Goal: Transaction & Acquisition: Subscribe to service/newsletter

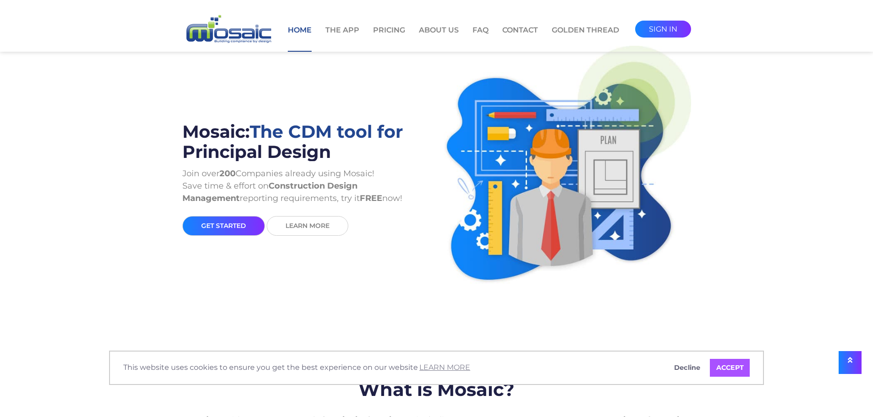
click at [731, 368] on link "ACCEPT" at bounding box center [730, 368] width 40 height 18
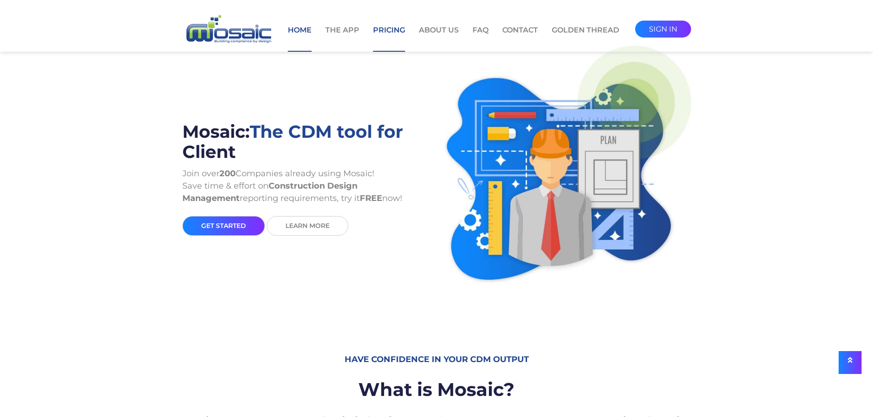
click at [382, 28] on link "Pricing" at bounding box center [389, 38] width 32 height 27
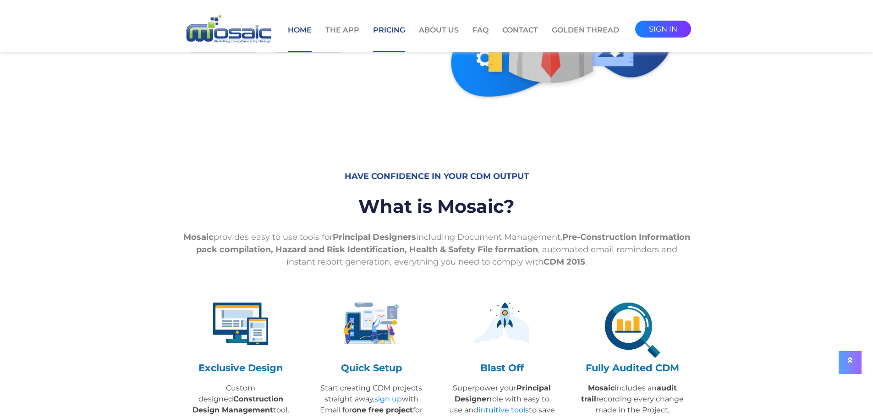
scroll to position [321, 0]
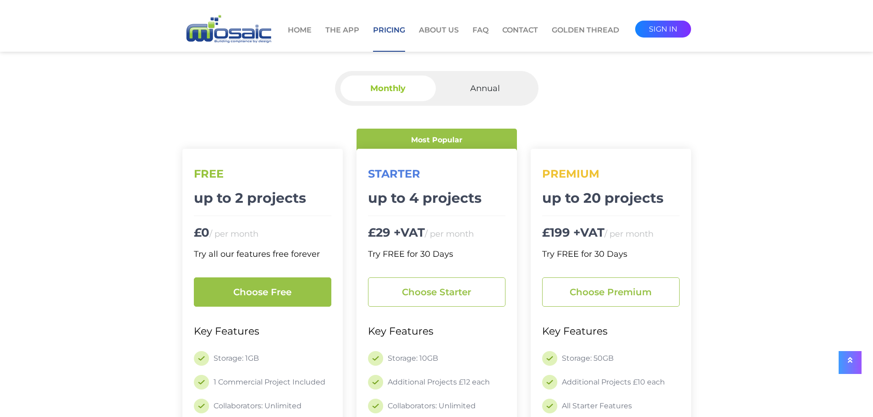
scroll to position [92, 0]
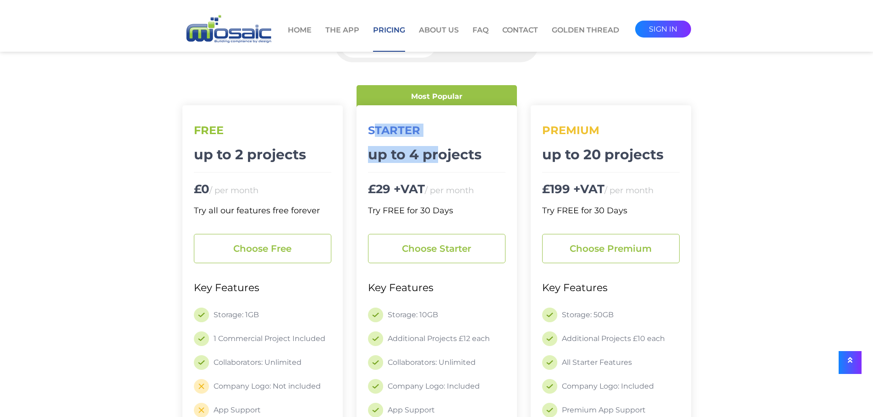
drag, startPoint x: 377, startPoint y: 128, endPoint x: 440, endPoint y: 159, distance: 71.1
click at [440, 159] on div "starter up to 4 projects £29 +VAT / per month Try FREE for 30 Days Choose start…" at bounding box center [436, 282] width 160 height 355
click at [480, 162] on h3 "up to 4 projects" at bounding box center [436, 150] width 137 height 26
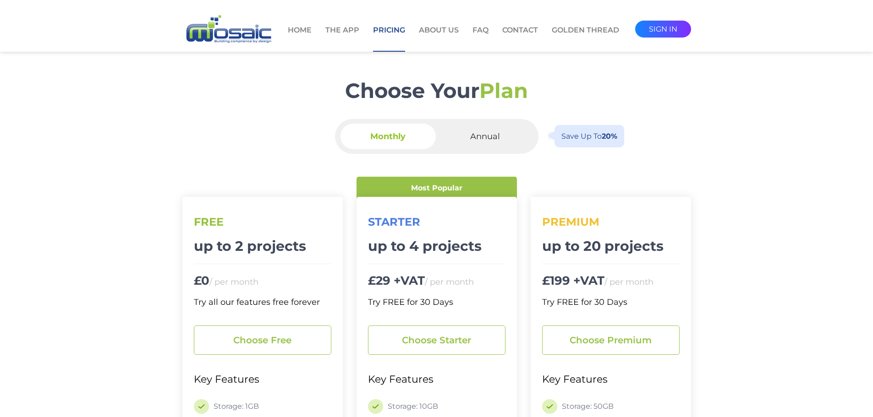
click at [490, 137] on span "Annual" at bounding box center [484, 137] width 95 height 26
click at [490, 130] on input "Annual Save up to 20%" at bounding box center [488, 127] width 6 height 6
radio input "true"
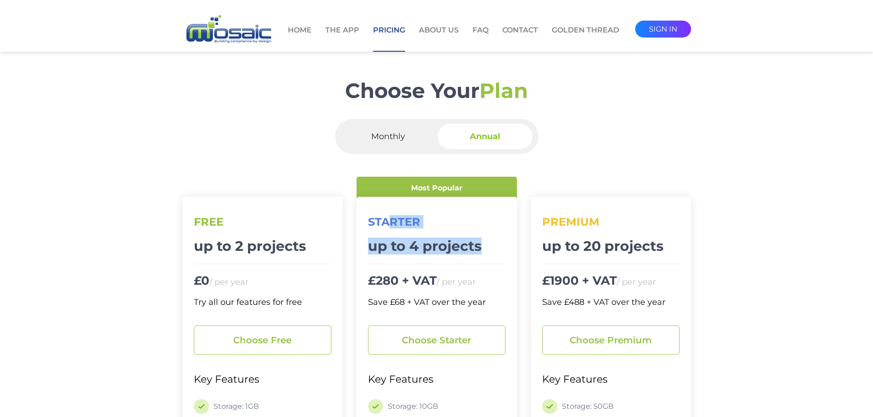
drag, startPoint x: 495, startPoint y: 247, endPoint x: 388, endPoint y: 205, distance: 115.8
click at [388, 205] on div "starter up to 4 projects £280 + VAT / per year Save £68 + VAT over the year Cho…" at bounding box center [436, 374] width 160 height 355
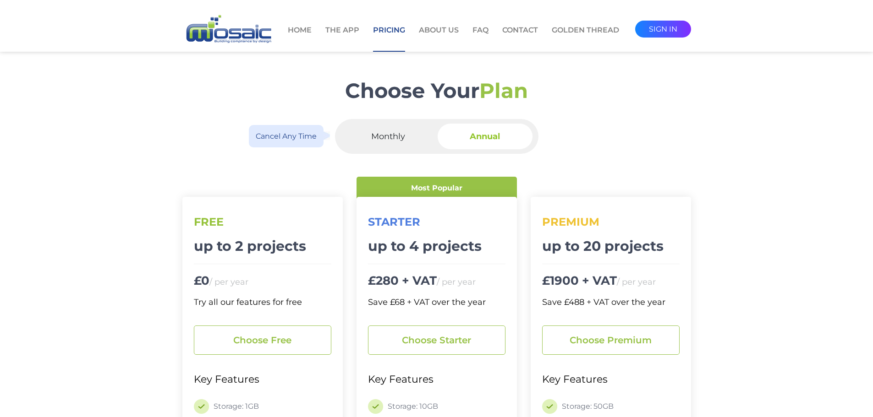
click at [389, 139] on span "Monthly" at bounding box center [387, 137] width 95 height 26
click at [389, 130] on input "Monthly Cancel any time" at bounding box center [391, 127] width 6 height 6
radio input "true"
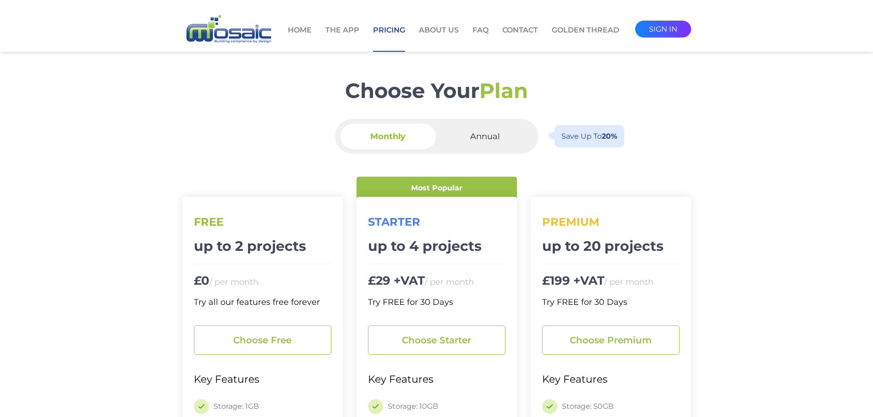
click at [496, 141] on span "Annual" at bounding box center [484, 137] width 95 height 26
click at [491, 130] on input "Annual Save up to 20%" at bounding box center [488, 127] width 6 height 6
radio input "true"
